Goal: Transaction & Acquisition: Book appointment/travel/reservation

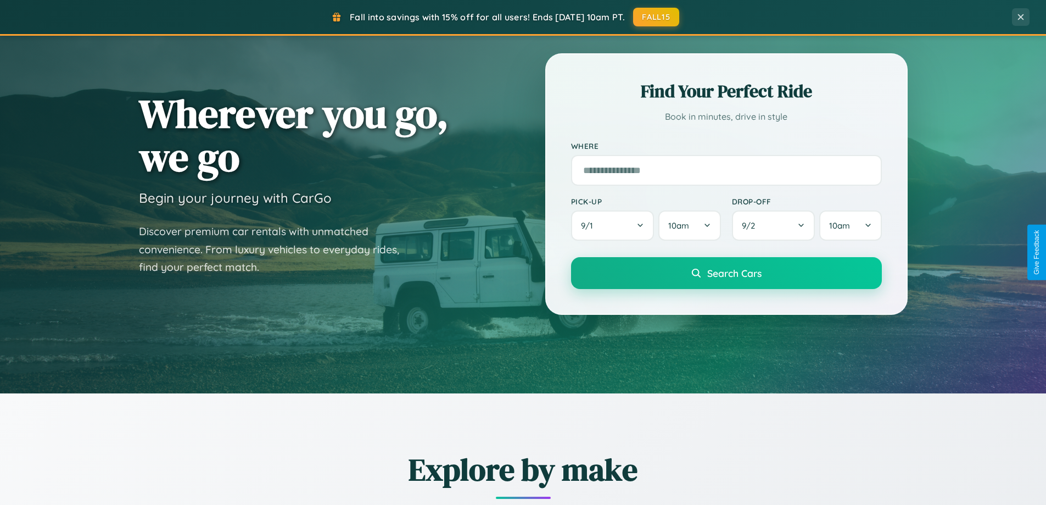
scroll to position [473, 0]
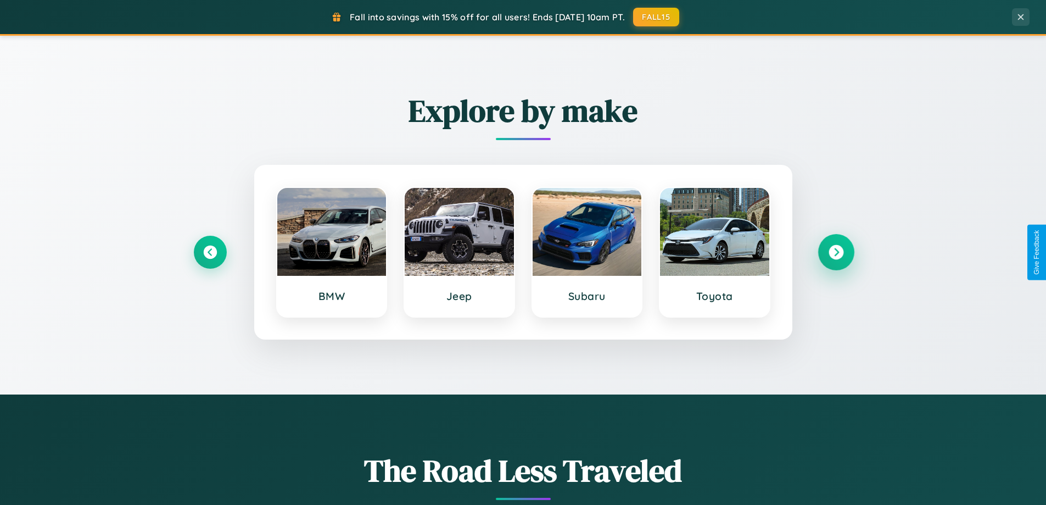
click at [836, 252] on icon at bounding box center [836, 252] width 15 height 15
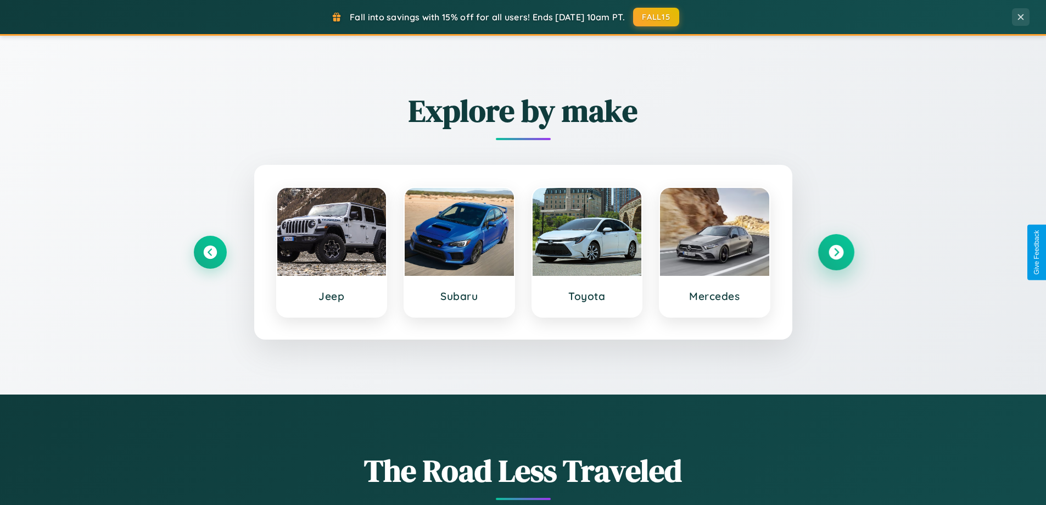
click at [836, 252] on icon at bounding box center [836, 252] width 15 height 15
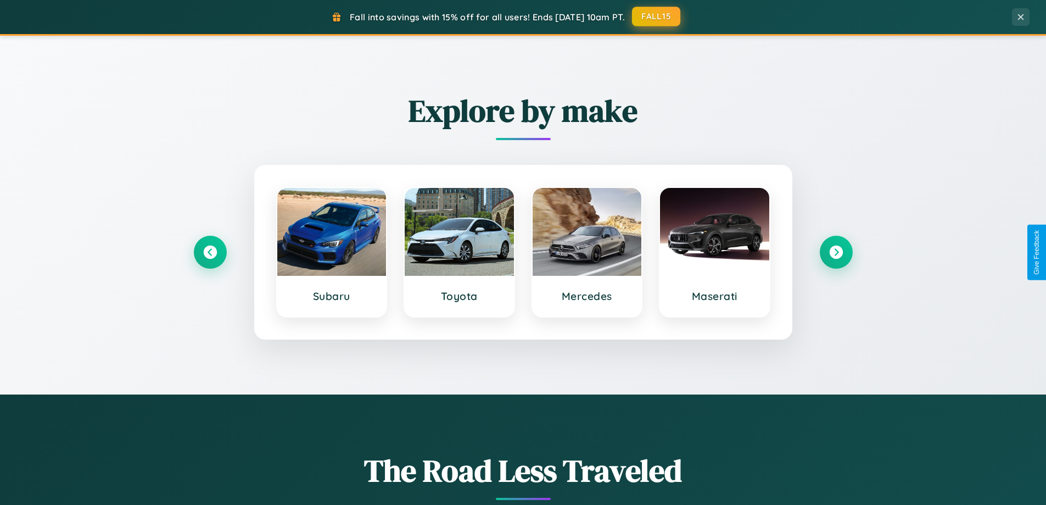
click at [657, 16] on button "FALL15" at bounding box center [656, 17] width 48 height 20
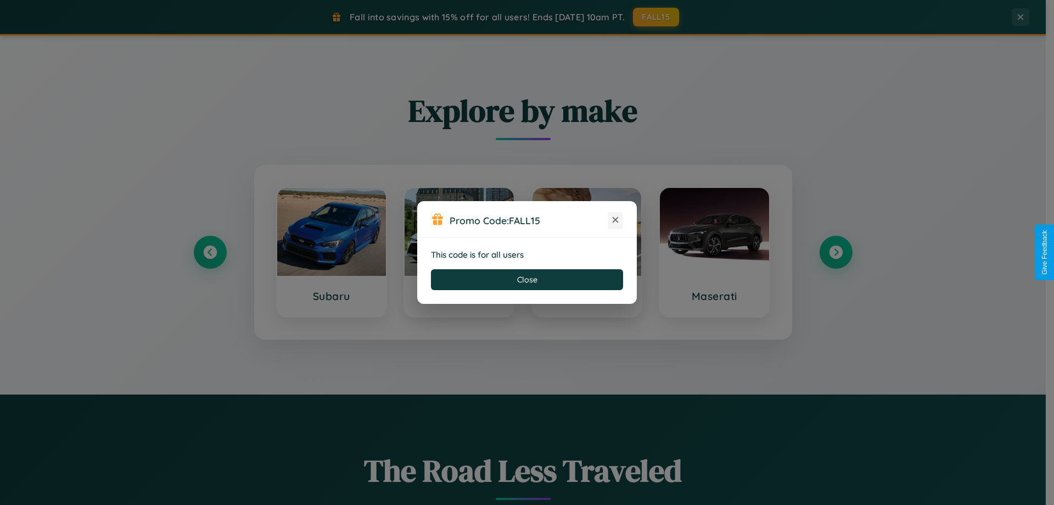
click at [616, 220] on icon at bounding box center [615, 219] width 11 height 11
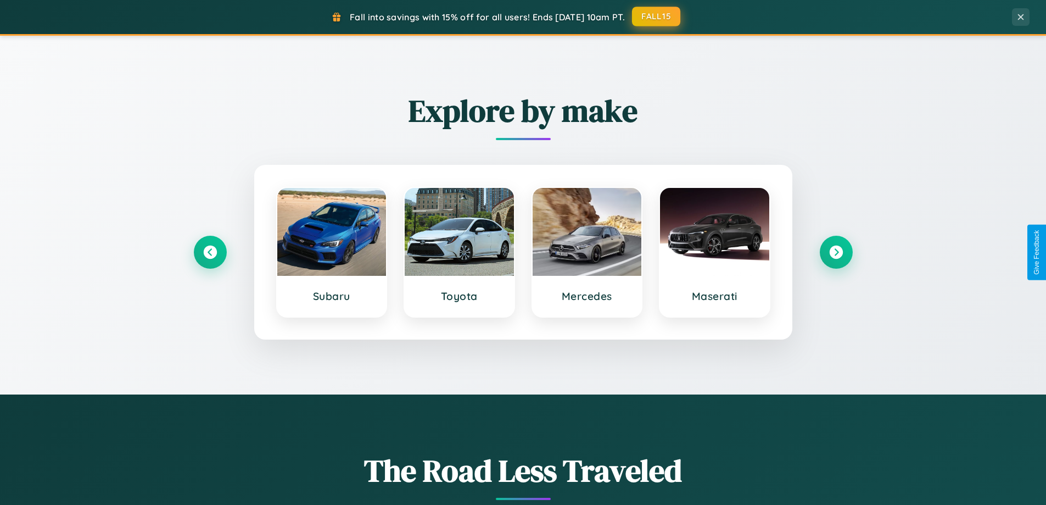
click at [657, 16] on button "FALL15" at bounding box center [656, 17] width 48 height 20
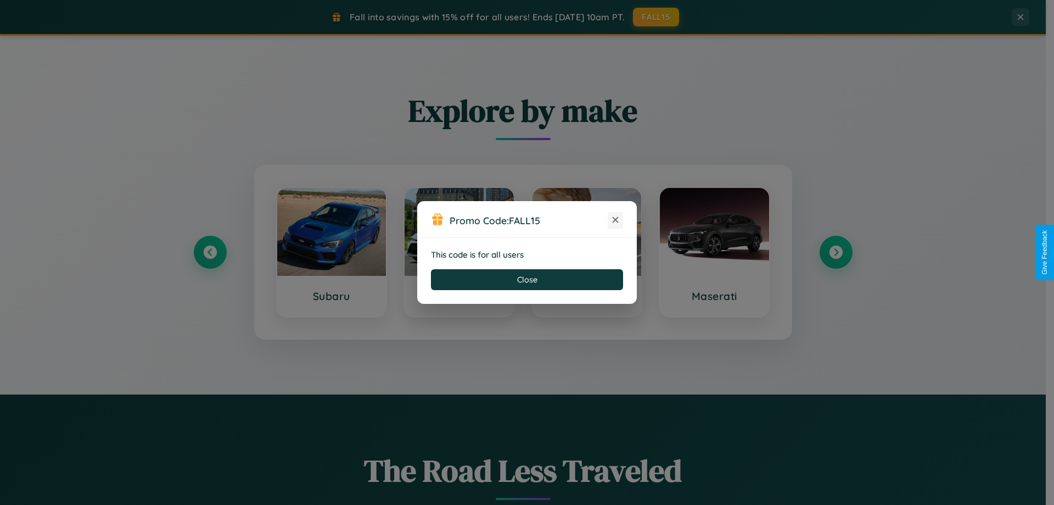
click at [616, 220] on icon at bounding box center [615, 219] width 11 height 11
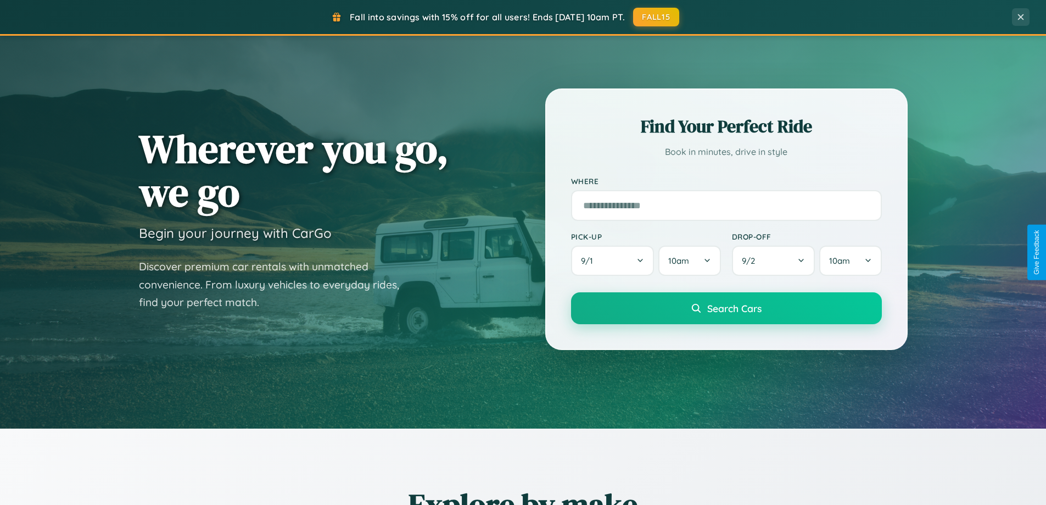
scroll to position [0, 0]
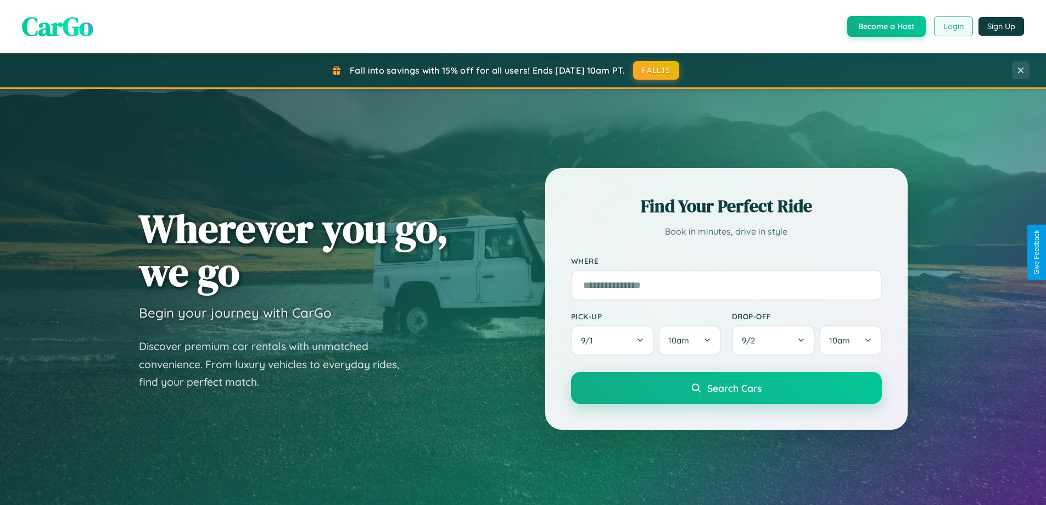
click at [953, 26] on button "Login" at bounding box center [953, 26] width 39 height 20
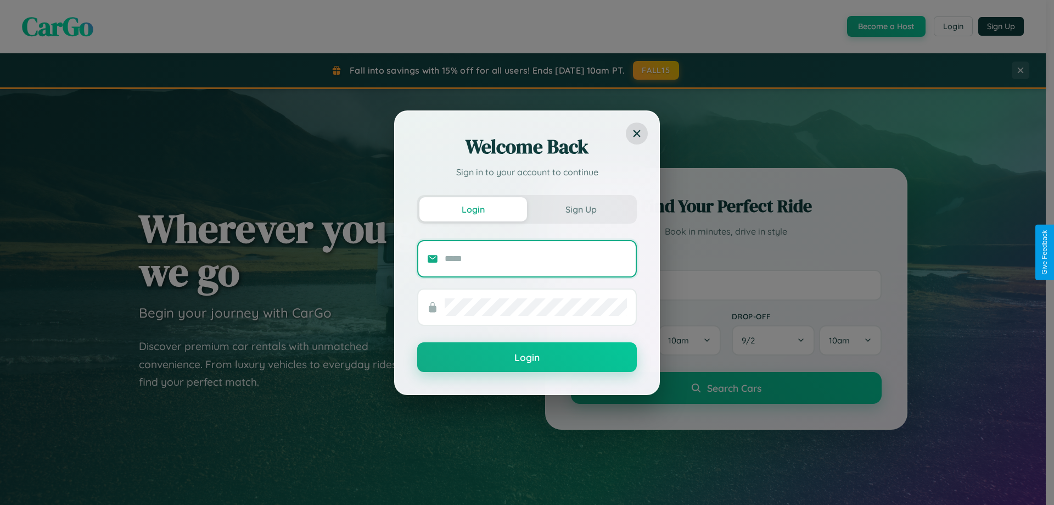
click at [536, 258] on input "text" at bounding box center [536, 259] width 182 height 18
type input "**********"
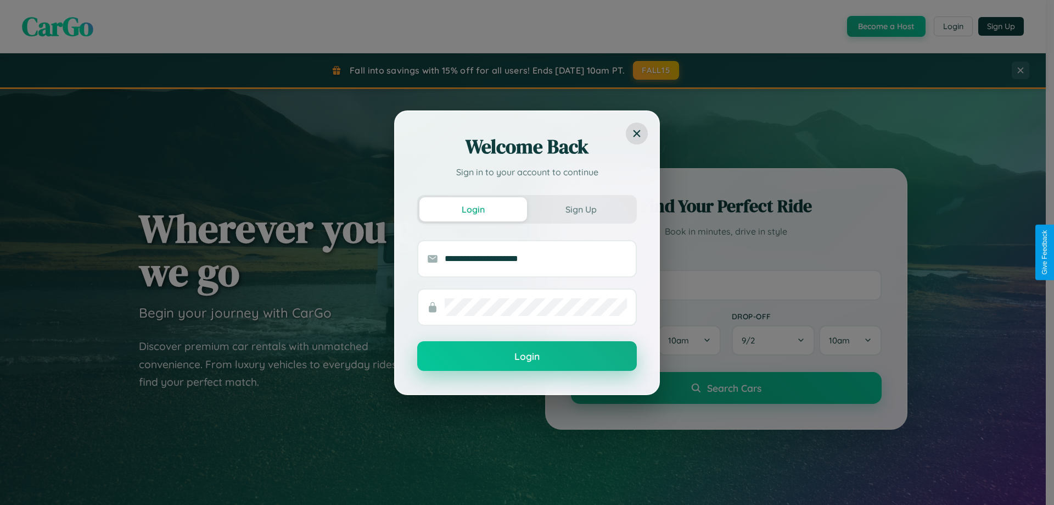
click at [527, 356] on button "Login" at bounding box center [527, 356] width 220 height 30
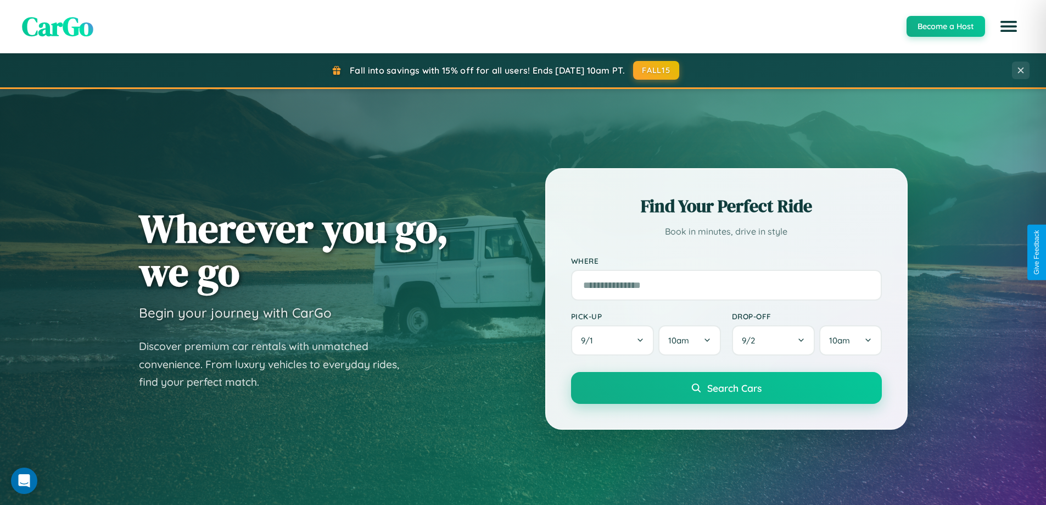
scroll to position [1765, 0]
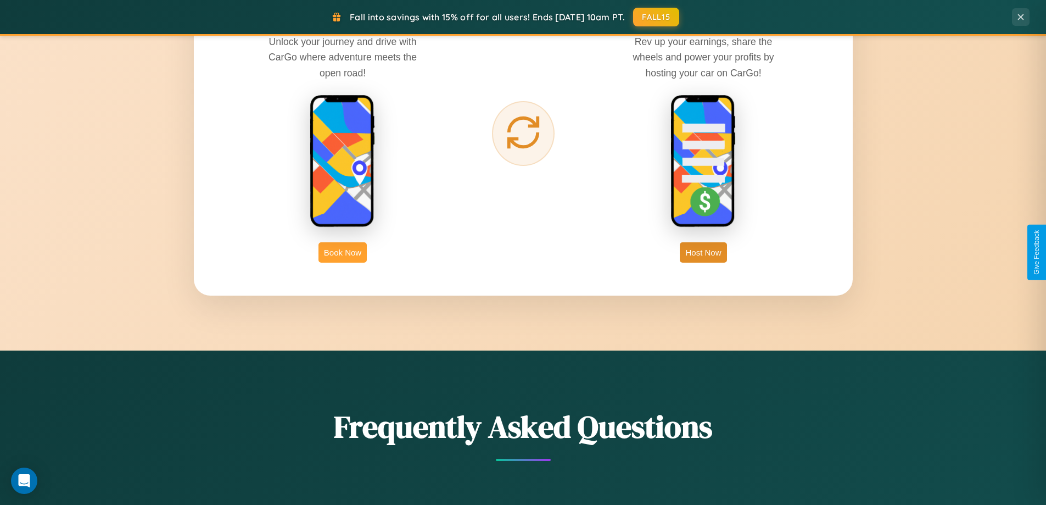
click at [343, 252] on button "Book Now" at bounding box center [343, 252] width 48 height 20
